Goal: Task Accomplishment & Management: Manage account settings

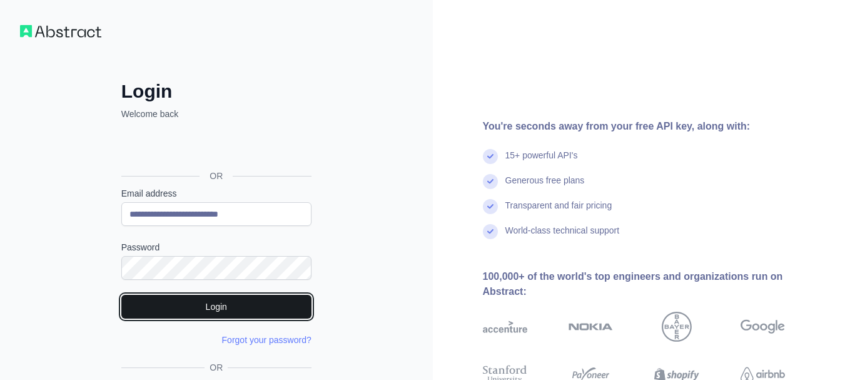
click at [207, 308] on button "Login" at bounding box center [216, 306] width 190 height 24
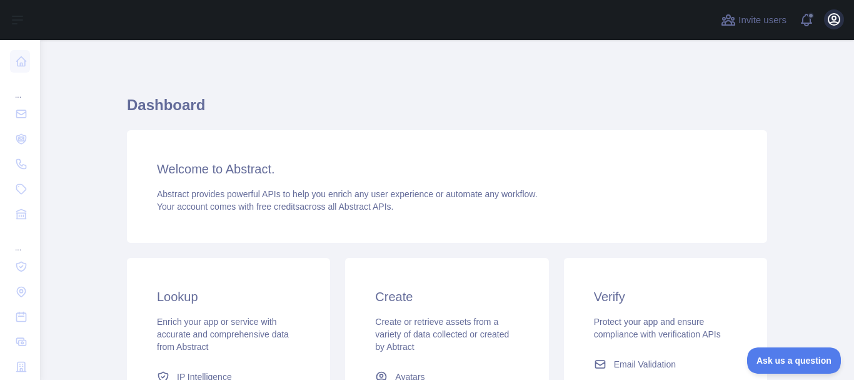
drag, startPoint x: 833, startPoint y: 31, endPoint x: 834, endPoint y: 19, distance: 11.3
click at [834, 19] on div "Invite users View notifications Open user menu" at bounding box center [781, 20] width 126 height 40
click at [834, 19] on icon "button" at bounding box center [833, 19] width 11 height 11
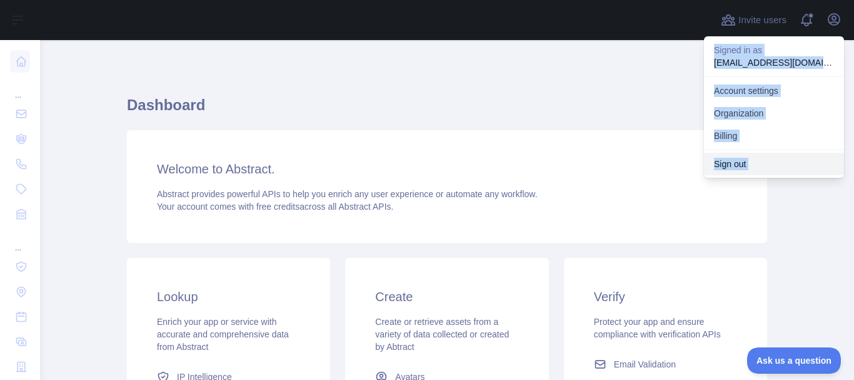
click at [739, 168] on button "Sign out" at bounding box center [774, 164] width 140 height 23
